Goal: Find specific fact: Find specific fact

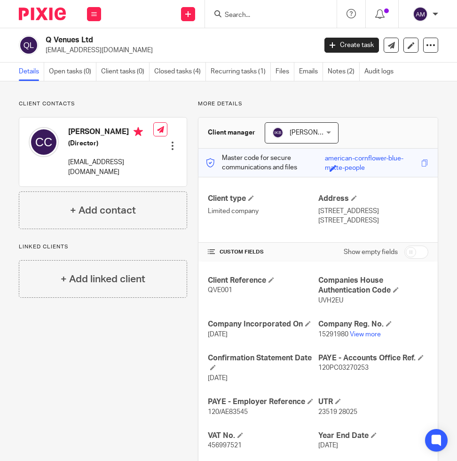
click at [284, 12] on input "Search" at bounding box center [266, 15] width 85 height 8
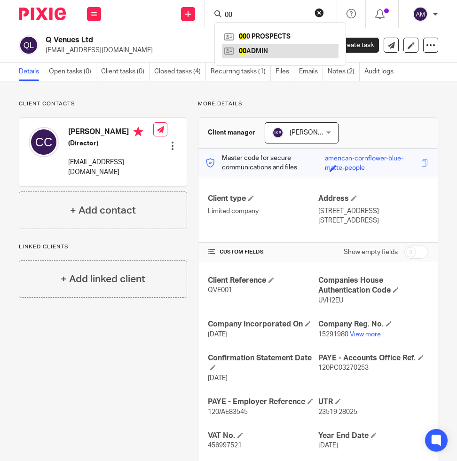
type input "00"
click at [268, 50] on link at bounding box center [280, 51] width 117 height 14
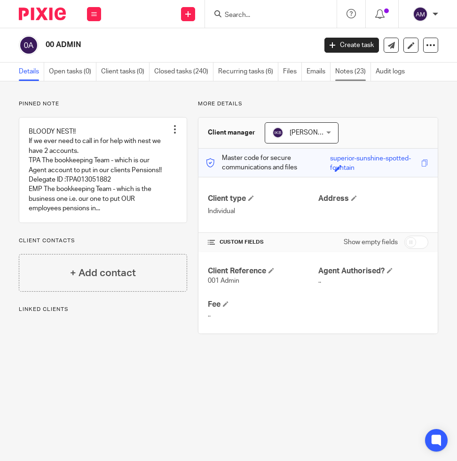
click at [363, 72] on link "Notes (23)" at bounding box center [354, 72] width 36 height 18
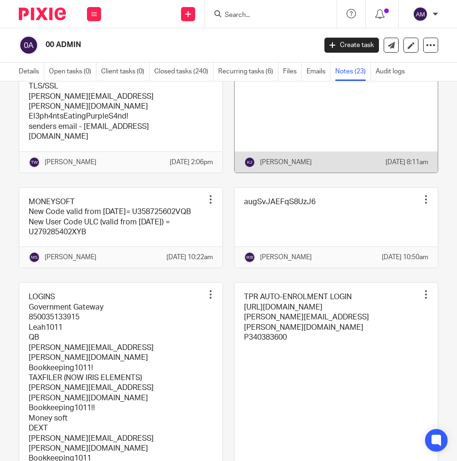
scroll to position [294, 0]
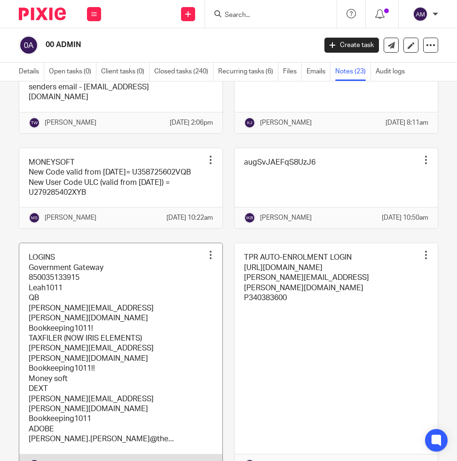
click at [154, 336] on link at bounding box center [120, 359] width 203 height 232
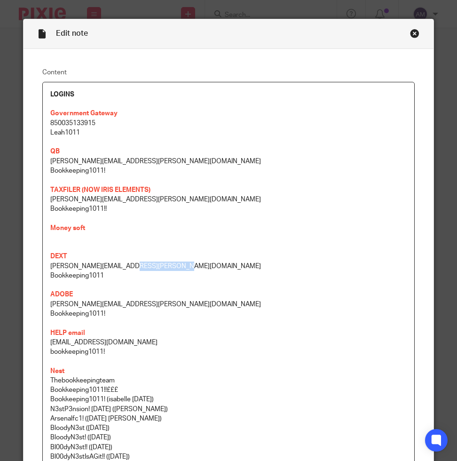
drag, startPoint x: 178, startPoint y: 267, endPoint x: 120, endPoint y: 267, distance: 58.4
click at [120, 267] on p "[PERSON_NAME][EMAIL_ADDRESS][PERSON_NAME][DOMAIN_NAME]" at bounding box center [228, 266] width 357 height 9
drag, startPoint x: 175, startPoint y: 303, endPoint x: 42, endPoint y: 306, distance: 132.3
copy p "[PERSON_NAME][EMAIL_ADDRESS][PERSON_NAME][DOMAIN_NAME]"
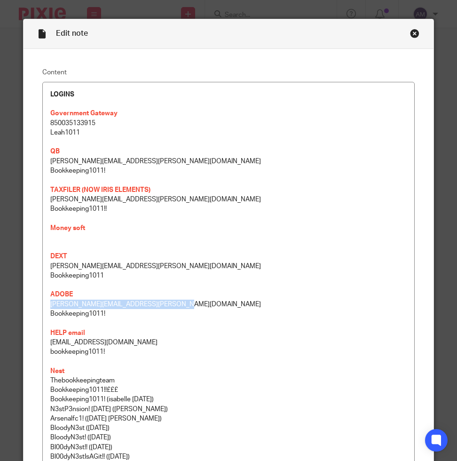
click at [388, 273] on p "Bookkeeping1011" at bounding box center [228, 275] width 357 height 9
drag, startPoint x: 96, startPoint y: 313, endPoint x: 39, endPoint y: 310, distance: 57.5
copy p "Bookkeeping1011!"
drag, startPoint x: 173, startPoint y: 303, endPoint x: 46, endPoint y: 303, distance: 127.1
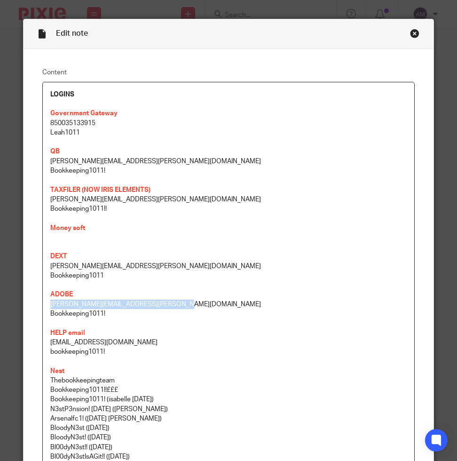
click at [50, 303] on p "[PERSON_NAME][EMAIL_ADDRESS][PERSON_NAME][DOMAIN_NAME]" at bounding box center [228, 304] width 357 height 9
copy p "[PERSON_NAME][EMAIL_ADDRESS][PERSON_NAME][DOMAIN_NAME]"
click at [410, 33] on div "Close this dialog window" at bounding box center [414, 33] width 9 height 9
